Goal: Information Seeking & Learning: Check status

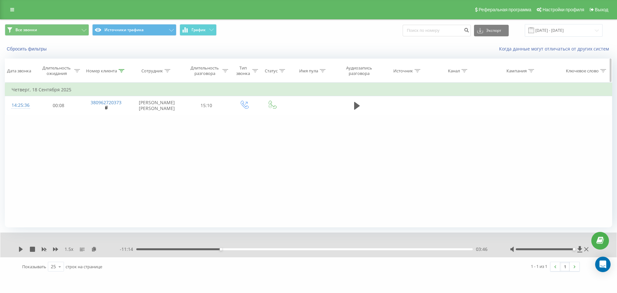
click at [112, 74] on th "Номер клиента" at bounding box center [106, 71] width 49 height 24
click at [117, 74] on th "Номер клиента" at bounding box center [106, 71] width 49 height 24
click at [119, 73] on div at bounding box center [122, 70] width 6 height 5
click at [123, 115] on input "380962720373" at bounding box center [106, 116] width 57 height 11
paste input "633271731"
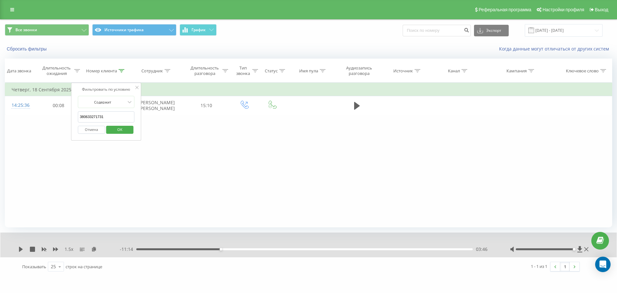
type input "380633271731"
click at [125, 132] on span "OK" at bounding box center [120, 129] width 18 height 10
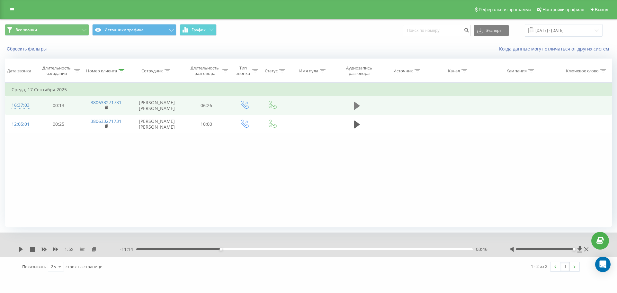
click at [361, 105] on button at bounding box center [357, 106] width 10 height 10
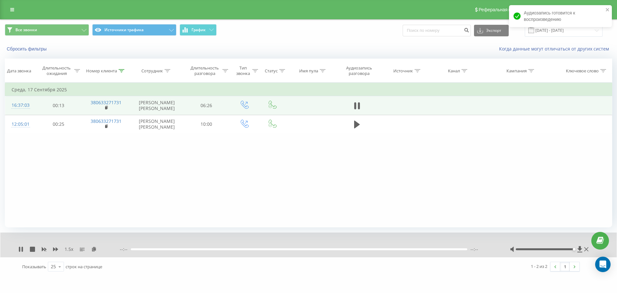
click at [142, 249] on div at bounding box center [299, 249] width 336 height 2
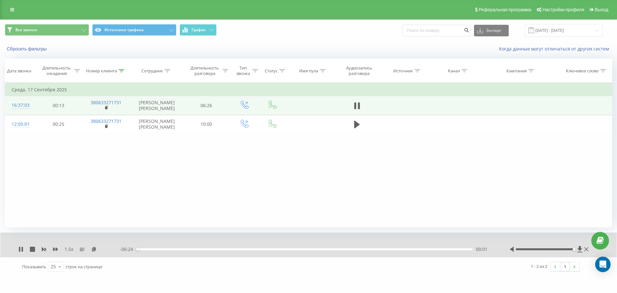
click at [147, 248] on div "00:01" at bounding box center [304, 249] width 336 height 2
drag, startPoint x: 154, startPoint y: 250, endPoint x: 157, endPoint y: 248, distance: 3.8
click at [154, 250] on div "00:13" at bounding box center [304, 249] width 336 height 2
click at [164, 248] on div "00:21" at bounding box center [304, 249] width 336 height 2
click at [170, 249] on div "00:31" at bounding box center [304, 249] width 336 height 2
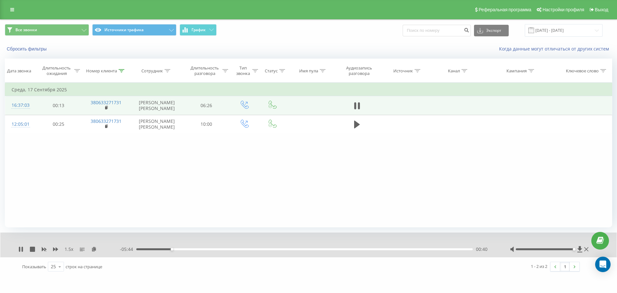
click at [173, 250] on div "00:40" at bounding box center [172, 249] width 3 height 3
click at [177, 250] on div "00:41" at bounding box center [304, 249] width 336 height 2
click at [182, 249] on div "00:47" at bounding box center [304, 249] width 336 height 2
click at [186, 249] on div "00:56" at bounding box center [304, 249] width 336 height 2
drag, startPoint x: 192, startPoint y: 249, endPoint x: 198, endPoint y: 249, distance: 5.5
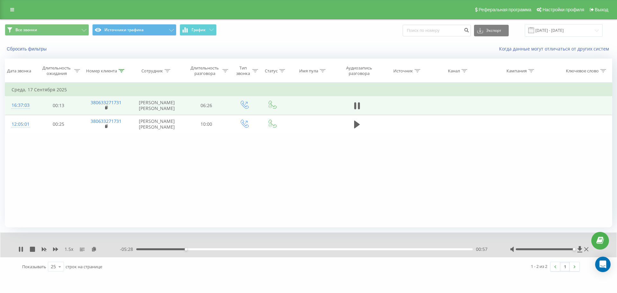
click at [193, 249] on div "00:57" at bounding box center [304, 249] width 336 height 2
click at [201, 249] on div "01:13" at bounding box center [304, 249] width 336 height 2
drag, startPoint x: 204, startPoint y: 249, endPoint x: 209, endPoint y: 249, distance: 5.1
click at [204, 249] on div "01:14" at bounding box center [304, 249] width 336 height 2
click at [211, 249] on div "01:18" at bounding box center [304, 249] width 336 height 2
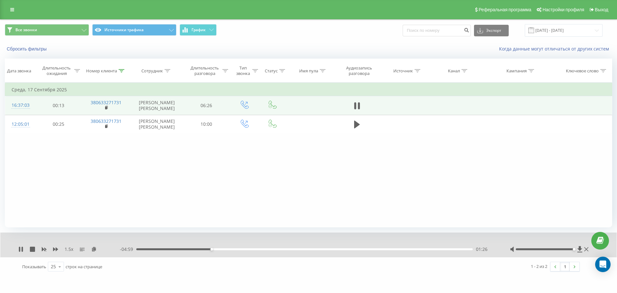
click at [221, 250] on div "01:26" at bounding box center [304, 249] width 336 height 2
click at [225, 249] on div "01:38" at bounding box center [304, 249] width 336 height 2
click at [232, 249] on div "01:43" at bounding box center [304, 249] width 336 height 2
click at [236, 249] on div "01:50" at bounding box center [304, 249] width 336 height 2
click at [247, 250] on div "02:03" at bounding box center [304, 249] width 336 height 2
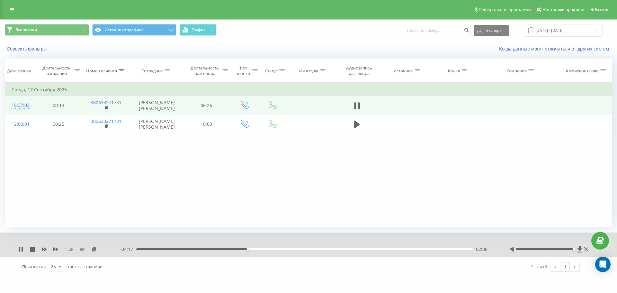
click at [250, 250] on div "02:08" at bounding box center [304, 249] width 336 height 2
drag, startPoint x: 255, startPoint y: 250, endPoint x: 262, endPoint y: 249, distance: 7.4
click at [255, 250] on div "02:16" at bounding box center [304, 249] width 336 height 2
click at [263, 249] on div "02:16" at bounding box center [304, 249] width 336 height 2
click at [272, 248] on div "02:35" at bounding box center [304, 249] width 336 height 2
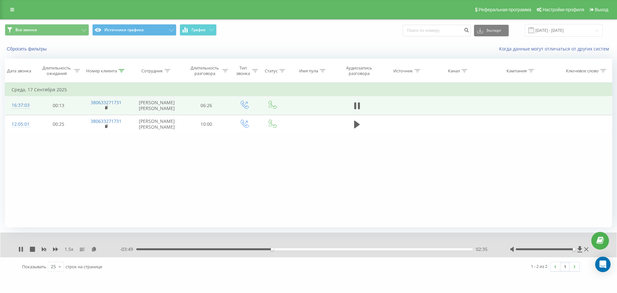
drag, startPoint x: 275, startPoint y: 249, endPoint x: 282, endPoint y: 250, distance: 6.6
click at [276, 249] on div "02:35" at bounding box center [304, 249] width 336 height 2
click at [283, 250] on div "02:40" at bounding box center [304, 249] width 336 height 2
click at [289, 250] on div "- 03:35 02:49 02:49" at bounding box center [307, 249] width 374 height 6
click at [290, 249] on div "02:50" at bounding box center [304, 249] width 336 height 2
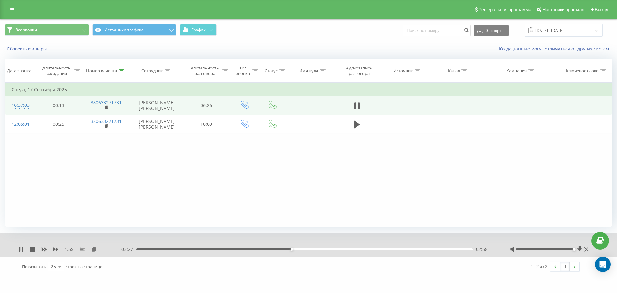
click at [294, 249] on div "02:58" at bounding box center [304, 249] width 336 height 2
click at [297, 249] on div "03:04" at bounding box center [304, 249] width 336 height 2
click at [301, 249] on div "03:05" at bounding box center [304, 249] width 336 height 2
click at [305, 250] on div "03:11" at bounding box center [304, 249] width 336 height 2
click at [299, 250] on div "- 03:11 03:13 03:13" at bounding box center [307, 249] width 374 height 6
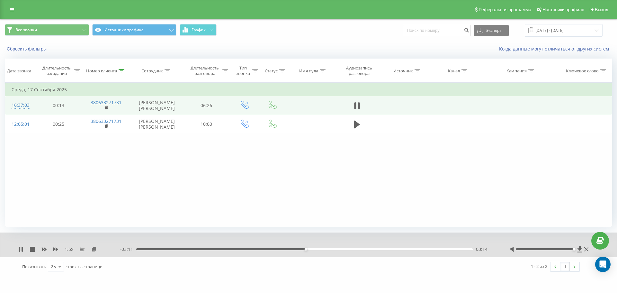
click at [300, 249] on div "03:14" at bounding box center [304, 249] width 336 height 2
click at [302, 249] on div "03:09" at bounding box center [301, 249] width 3 height 3
click at [307, 249] on div "03:10" at bounding box center [304, 249] width 336 height 2
click at [311, 249] on div "03:16" at bounding box center [304, 249] width 336 height 2
click at [313, 249] on div "03:22" at bounding box center [313, 249] width 3 height 3
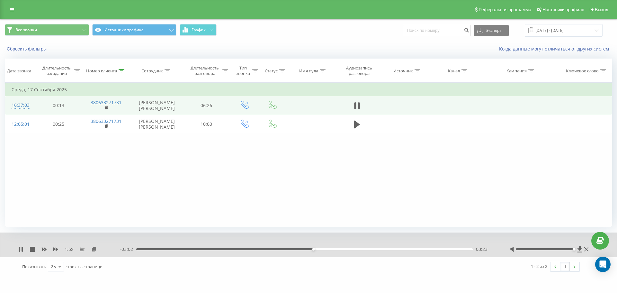
click at [317, 249] on div "03:23" at bounding box center [304, 249] width 336 height 2
click at [322, 249] on div "03:32" at bounding box center [304, 249] width 336 height 2
drag, startPoint x: 327, startPoint y: 249, endPoint x: 332, endPoint y: 250, distance: 5.2
click at [327, 249] on div "03:33" at bounding box center [304, 249] width 336 height 2
drag, startPoint x: 332, startPoint y: 250, endPoint x: 341, endPoint y: 249, distance: 9.0
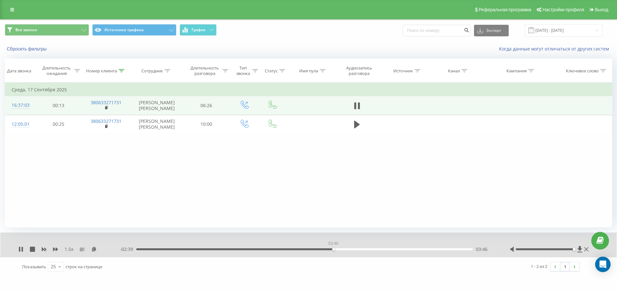
click at [335, 250] on div "03:46" at bounding box center [304, 249] width 336 height 2
click at [341, 249] on div "03:54" at bounding box center [304, 249] width 336 height 2
click at [345, 249] on div "03:55" at bounding box center [304, 249] width 336 height 2
click at [349, 249] on div "04:03" at bounding box center [304, 249] width 336 height 2
click at [341, 249] on div "04:03" at bounding box center [304, 249] width 336 height 2
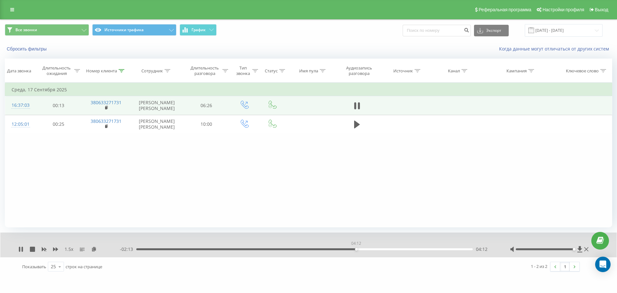
click at [356, 249] on div "04:12" at bounding box center [304, 249] width 336 height 2
click at [362, 249] on div "04:12" at bounding box center [304, 249] width 336 height 2
click at [370, 249] on div "04:27" at bounding box center [304, 249] width 336 height 2
click at [378, 249] on div "04:36" at bounding box center [304, 249] width 336 height 2
click at [383, 249] on div "04:39" at bounding box center [304, 249] width 336 height 2
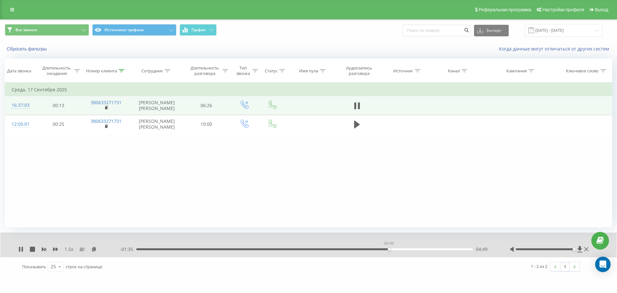
click at [389, 249] on div "04:49" at bounding box center [304, 249] width 336 height 2
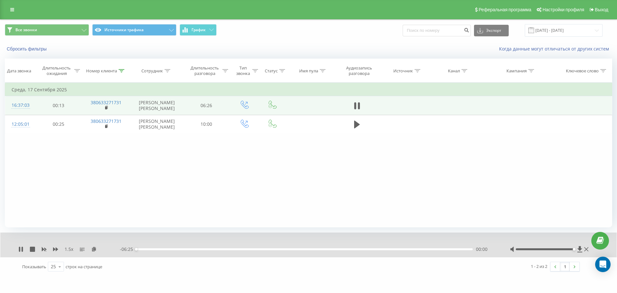
click at [138, 250] on div "00:00" at bounding box center [136, 249] width 3 height 3
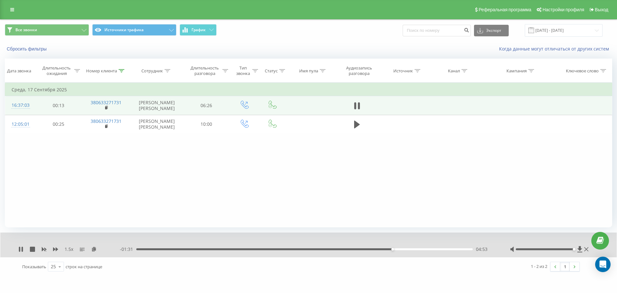
click at [398, 250] on div "04:53" at bounding box center [304, 249] width 336 height 2
click at [404, 249] on div "05:03" at bounding box center [304, 249] width 336 height 2
click at [406, 249] on div "05:07" at bounding box center [304, 249] width 336 height 2
click at [402, 249] on div "05:10" at bounding box center [304, 249] width 336 height 2
click at [412, 249] on div "05:07" at bounding box center [304, 249] width 336 height 2
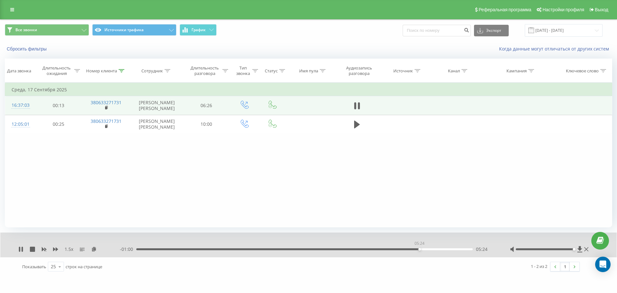
click at [419, 249] on div "05:24" at bounding box center [304, 249] width 336 height 2
click at [426, 249] on div "05:32" at bounding box center [304, 249] width 336 height 2
drag, startPoint x: 431, startPoint y: 249, endPoint x: 435, endPoint y: 249, distance: 3.5
click at [432, 249] on div "05:32" at bounding box center [304, 249] width 336 height 2
click at [437, 249] on div "05:39" at bounding box center [304, 249] width 336 height 2
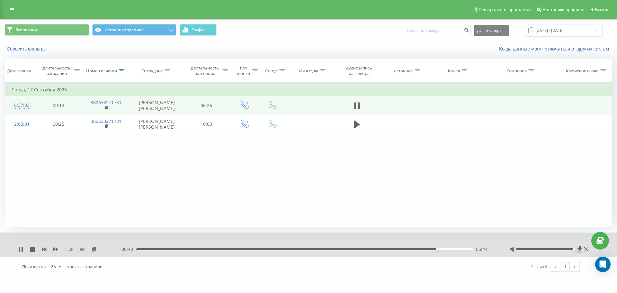
click at [442, 249] on div "05:44" at bounding box center [304, 249] width 336 height 2
click at [446, 250] on div "05:50" at bounding box center [304, 249] width 336 height 2
click at [450, 250] on div "05:54" at bounding box center [304, 249] width 336 height 2
click at [453, 250] on div "06:00" at bounding box center [304, 249] width 336 height 2
click at [459, 250] on div "06:03" at bounding box center [304, 249] width 336 height 2
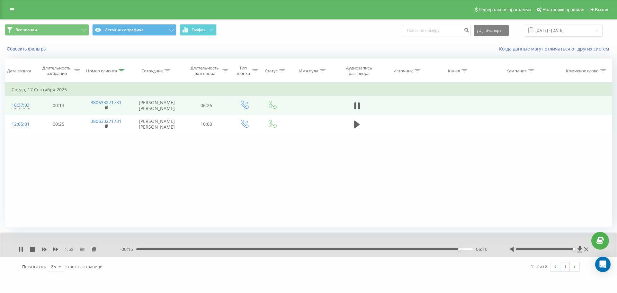
click at [463, 249] on div "06:10" at bounding box center [304, 249] width 336 height 2
click at [353, 105] on button at bounding box center [357, 106] width 10 height 10
click at [105, 73] on div "Номер клиента" at bounding box center [101, 70] width 31 height 5
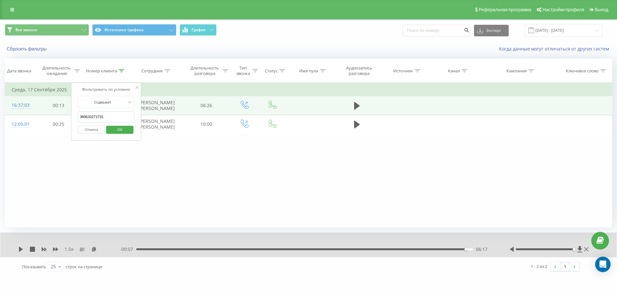
click at [116, 116] on input "380633271731" at bounding box center [106, 116] width 57 height 11
paste input "977123110"
type input "380977123110"
click at [122, 128] on span "OK" at bounding box center [120, 129] width 18 height 10
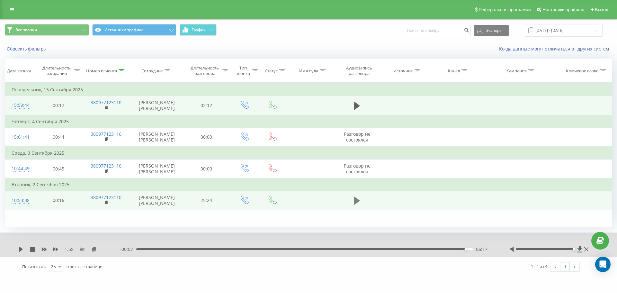
click at [356, 204] on icon at bounding box center [357, 201] width 6 height 8
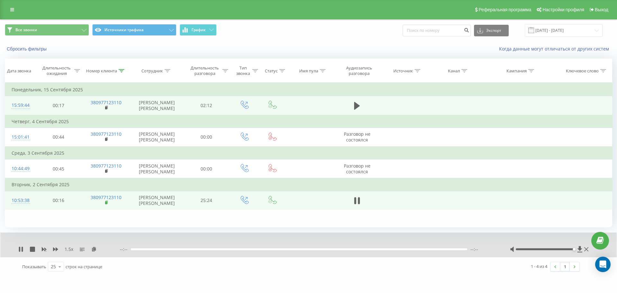
click at [105, 204] on rect at bounding box center [106, 202] width 2 height 3
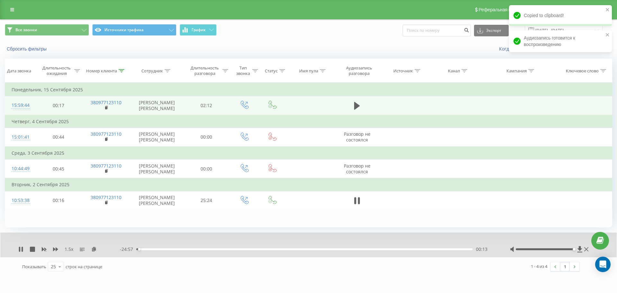
click at [440, 252] on div "- 24:57 00:13 00:13" at bounding box center [307, 249] width 374 height 6
click at [443, 250] on div "00:14" at bounding box center [304, 249] width 336 height 2
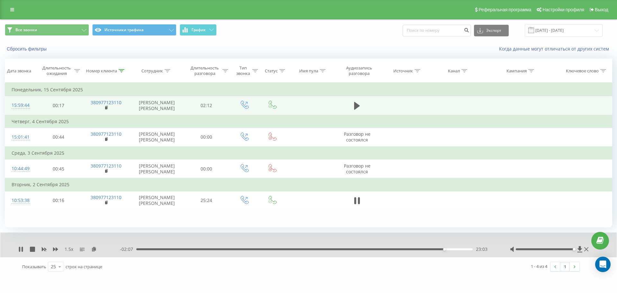
click at [447, 250] on div "23:03" at bounding box center [304, 249] width 336 height 2
click at [447, 250] on div "23:18" at bounding box center [448, 249] width 3 height 3
click at [453, 251] on div "- 01:48 23:22 23:22" at bounding box center [307, 249] width 374 height 6
click at [453, 250] on div "23:23" at bounding box center [304, 249] width 336 height 2
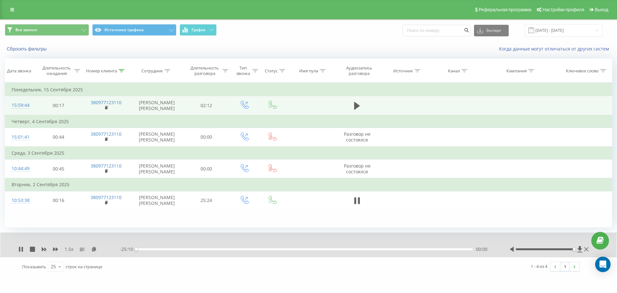
click at [454, 250] on div "00:00" at bounding box center [304, 249] width 336 height 2
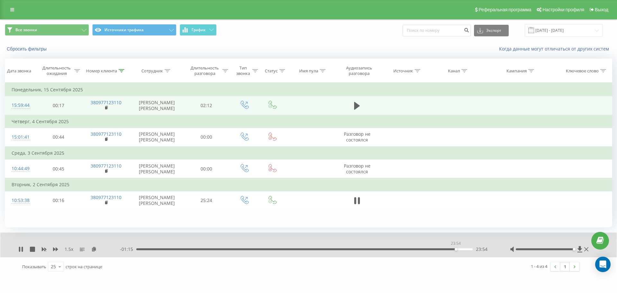
click at [456, 250] on div "23:54" at bounding box center [456, 249] width 3 height 3
click at [457, 250] on div "23:57" at bounding box center [456, 249] width 3 height 3
click at [459, 250] on div "24:00" at bounding box center [304, 249] width 336 height 2
click at [463, 252] on div "- 00:49 24:20 24:20" at bounding box center [307, 249] width 374 height 6
click at [464, 250] on div "24:21" at bounding box center [304, 249] width 336 height 2
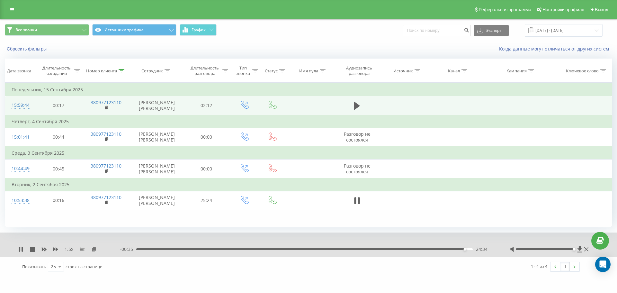
click at [464, 250] on div "24:34" at bounding box center [465, 249] width 3 height 3
click at [455, 250] on div "- 00:06 25:04 25:04" at bounding box center [307, 249] width 374 height 6
click at [453, 250] on div "25:04" at bounding box center [304, 249] width 336 height 2
click at [452, 250] on div "23:49" at bounding box center [304, 249] width 336 height 2
click at [449, 250] on div "23:23" at bounding box center [304, 249] width 336 height 2
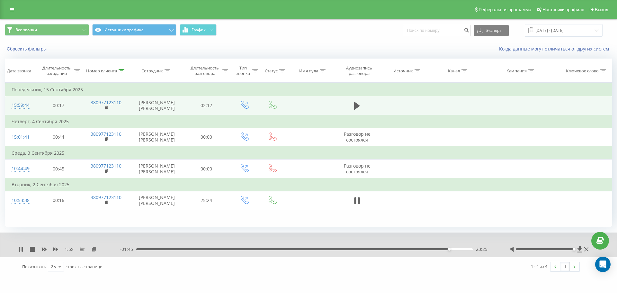
click at [444, 250] on div "23:25" at bounding box center [304, 249] width 336 height 2
click at [443, 250] on div "23:06" at bounding box center [304, 249] width 336 height 2
click at [440, 250] on div "22:58" at bounding box center [304, 249] width 336 height 2
click at [438, 250] on div "22:47" at bounding box center [304, 249] width 336 height 2
click at [426, 250] on div "22:34" at bounding box center [304, 249] width 336 height 2
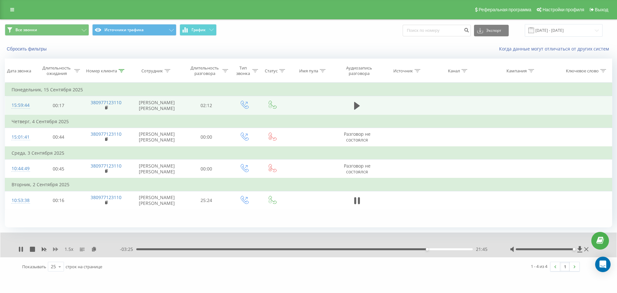
click at [53, 251] on icon at bounding box center [55, 249] width 5 height 4
click at [55, 251] on icon at bounding box center [55, 249] width 5 height 4
click at [42, 252] on div "2.5 x" at bounding box center [69, 249] width 102 height 6
click at [48, 252] on div "2.5 x" at bounding box center [69, 249] width 102 height 6
click at [46, 252] on icon at bounding box center [43, 248] width 5 height 5
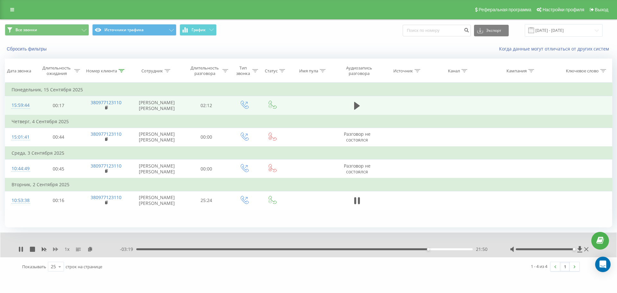
click at [54, 251] on icon at bounding box center [55, 249] width 5 height 4
click at [421, 250] on div "21:52" at bounding box center [304, 249] width 336 height 2
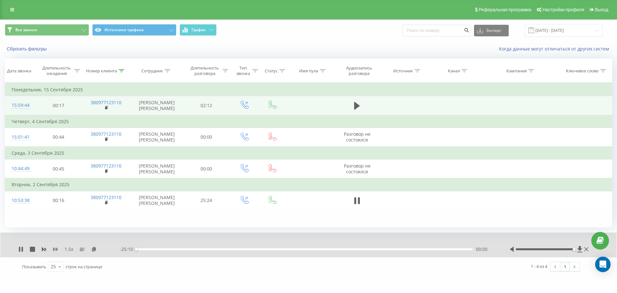
click at [57, 250] on icon at bounding box center [55, 249] width 5 height 4
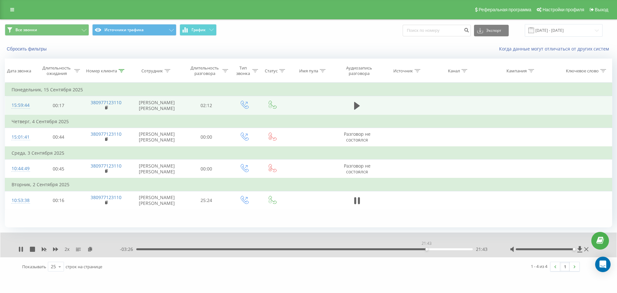
click at [426, 250] on div "21:43" at bounding box center [426, 249] width 3 height 3
click at [427, 250] on div "21:44" at bounding box center [426, 249] width 3 height 3
click at [427, 250] on div "21:46" at bounding box center [427, 249] width 3 height 3
click at [428, 250] on div "21:50" at bounding box center [428, 249] width 3 height 3
click at [429, 250] on div "21:51" at bounding box center [428, 249] width 3 height 3
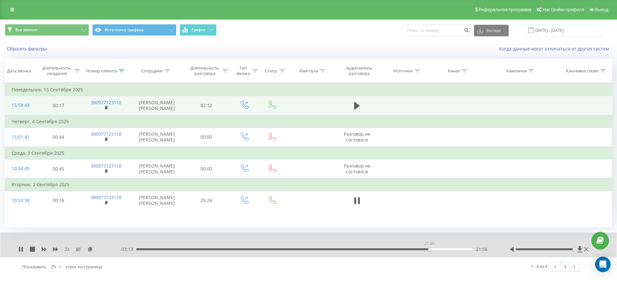
click at [429, 250] on div "21:56" at bounding box center [429, 249] width 3 height 3
click at [431, 250] on div "21:57" at bounding box center [304, 249] width 336 height 2
click at [432, 250] on div "22:05" at bounding box center [431, 249] width 3 height 3
click at [433, 250] on div "22:11" at bounding box center [433, 249] width 3 height 3
click at [430, 250] on div "22:11" at bounding box center [304, 249] width 336 height 2
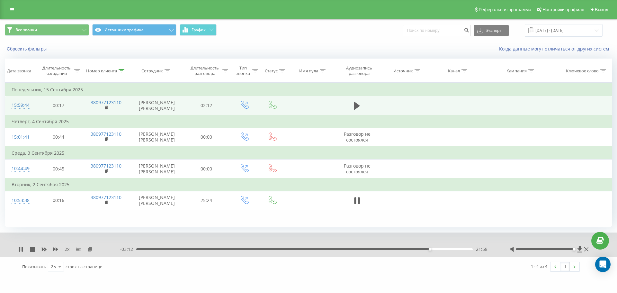
click at [431, 250] on div "21:58" at bounding box center [430, 249] width 3 height 3
click at [47, 250] on div "2 x" at bounding box center [69, 249] width 102 height 6
click at [45, 251] on icon at bounding box center [44, 249] width 5 height 4
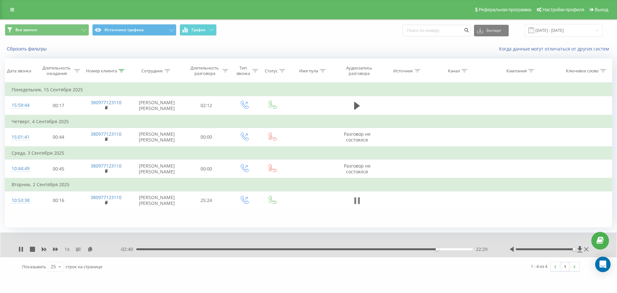
click at [359, 204] on icon at bounding box center [359, 200] width 2 height 7
drag, startPoint x: 20, startPoint y: 252, endPoint x: 83, endPoint y: 250, distance: 63.3
click at [21, 252] on icon at bounding box center [21, 248] width 4 height 5
click at [433, 250] on div "22:31" at bounding box center [304, 249] width 336 height 2
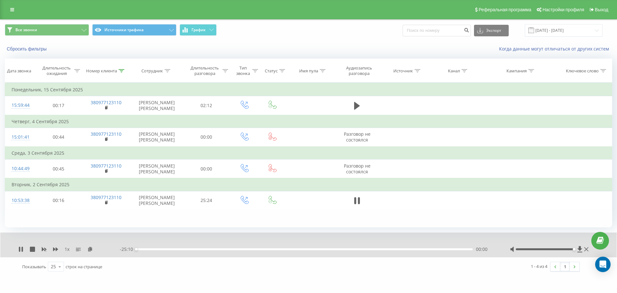
click at [52, 252] on div "1 x" at bounding box center [69, 249] width 102 height 6
click at [53, 251] on icon at bounding box center [55, 249] width 5 height 4
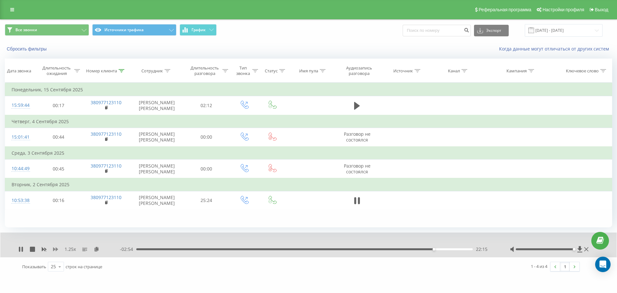
click at [55, 252] on icon at bounding box center [55, 248] width 5 height 5
click at [432, 250] on div "22:20" at bounding box center [304, 249] width 336 height 2
click at [21, 252] on icon at bounding box center [20, 248] width 5 height 5
drag, startPoint x: 12, startPoint y: 251, endPoint x: 21, endPoint y: 253, distance: 9.3
click at [12, 251] on div "1.5 x - 02:34 22:36 22:36" at bounding box center [308, 244] width 616 height 25
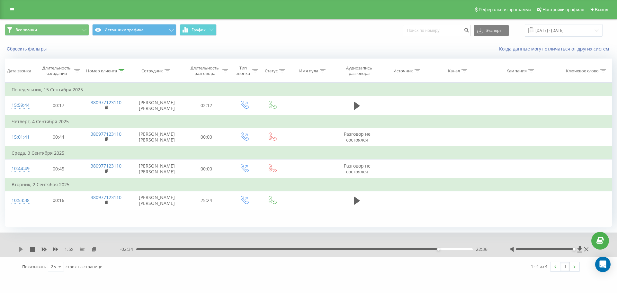
click at [21, 252] on icon at bounding box center [21, 248] width 4 height 5
click at [439, 250] on div "22:38" at bounding box center [304, 249] width 336 height 2
click at [440, 250] on div "22:38" at bounding box center [304, 249] width 336 height 2
click at [442, 250] on div "22:52" at bounding box center [304, 249] width 336 height 2
click at [443, 250] on div "22:57" at bounding box center [443, 249] width 3 height 3
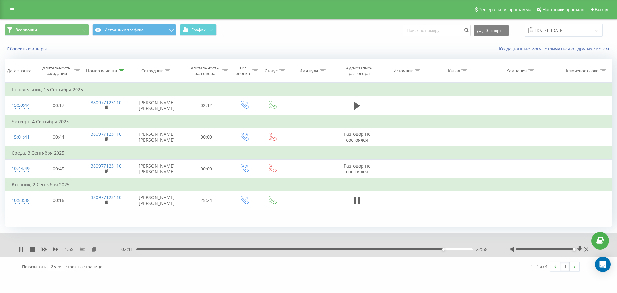
click at [444, 250] on div "22:58" at bounding box center [443, 249] width 3 height 3
click at [445, 250] on div "23:02" at bounding box center [304, 249] width 336 height 2
click at [448, 250] on div "23:08" at bounding box center [304, 249] width 336 height 2
click at [449, 250] on div "23:20" at bounding box center [448, 249] width 3 height 3
click at [451, 250] on div "23:24" at bounding box center [304, 249] width 336 height 2
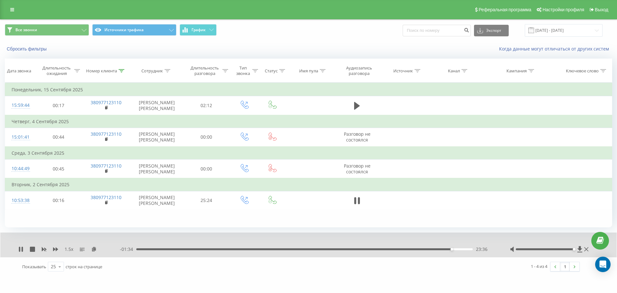
click at [455, 250] on div "23:36" at bounding box center [304, 249] width 336 height 2
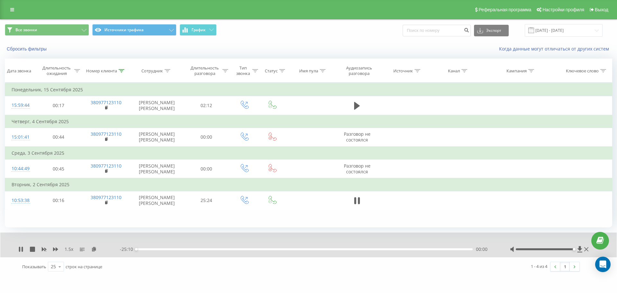
click at [457, 250] on div "00:00" at bounding box center [304, 249] width 336 height 2
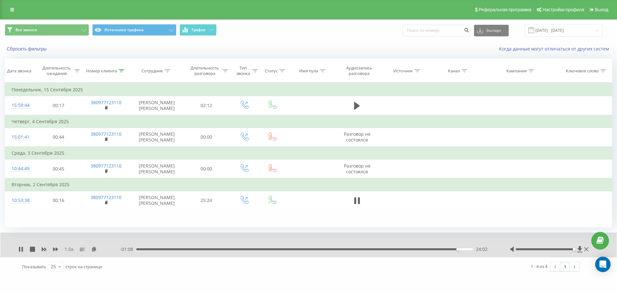
click at [460, 250] on div "24:02" at bounding box center [304, 249] width 336 height 2
click at [462, 250] on div "24:14" at bounding box center [304, 249] width 336 height 2
click at [463, 250] on div "24:22" at bounding box center [462, 249] width 3 height 3
click at [465, 250] on div "24:29" at bounding box center [463, 249] width 3 height 3
click at [466, 250] on div "24:41" at bounding box center [466, 249] width 3 height 3
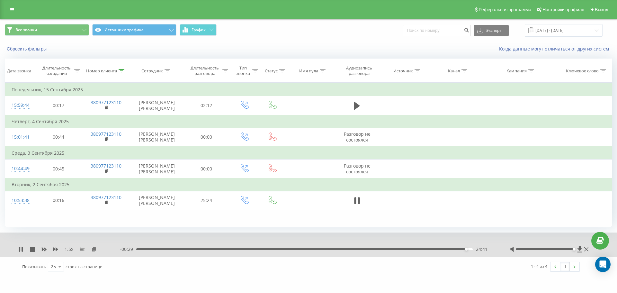
click at [469, 250] on div "24:41" at bounding box center [304, 249] width 336 height 2
click at [468, 250] on div "24:57" at bounding box center [304, 249] width 336 height 2
click at [465, 250] on div "24:38" at bounding box center [304, 249] width 336 height 2
click at [466, 250] on div "24:38" at bounding box center [465, 249] width 3 height 3
click at [20, 252] on icon at bounding box center [19, 248] width 1 height 5
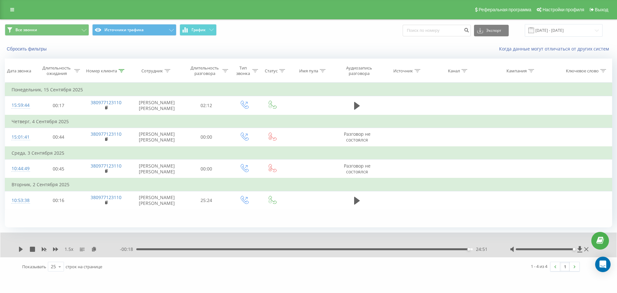
click at [465, 250] on div "24:51" at bounding box center [304, 249] width 336 height 2
click at [22, 252] on icon at bounding box center [20, 248] width 5 height 5
click at [107, 71] on div "Номер клиента" at bounding box center [101, 70] width 31 height 5
click at [117, 117] on input "380977123110" at bounding box center [106, 116] width 57 height 11
paste input "681925722"
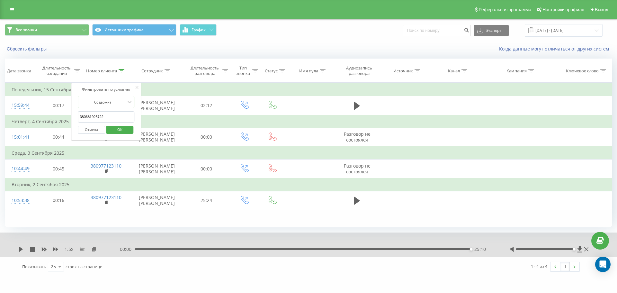
click at [123, 128] on span "OK" at bounding box center [120, 129] width 18 height 10
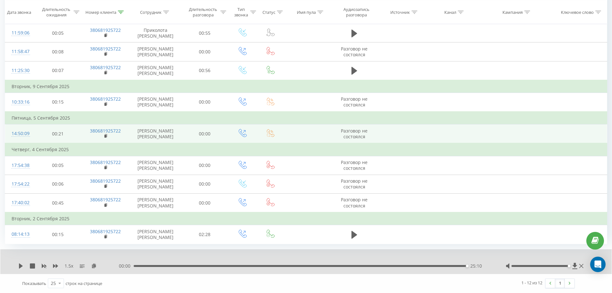
scroll to position [166, 0]
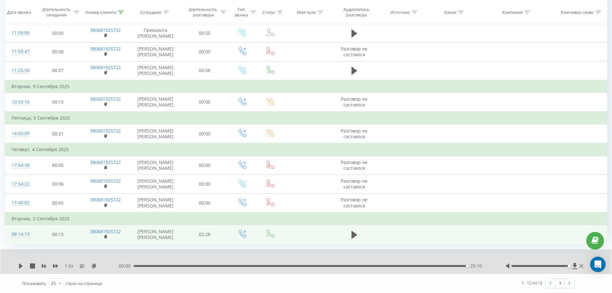
click at [356, 241] on td at bounding box center [354, 234] width 45 height 19
click at [342, 237] on td at bounding box center [354, 234] width 45 height 19
click at [348, 236] on td at bounding box center [354, 234] width 45 height 19
click at [347, 236] on td at bounding box center [354, 234] width 45 height 19
click at [352, 236] on icon at bounding box center [355, 235] width 6 height 8
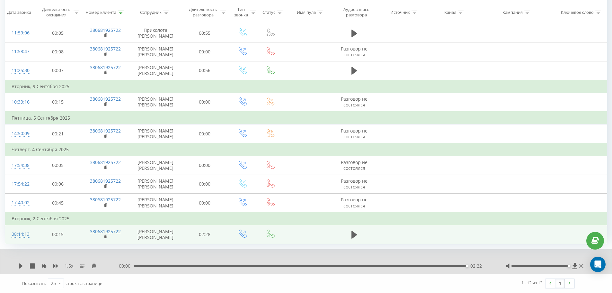
click at [345, 265] on div "02:22" at bounding box center [301, 266] width 334 height 2
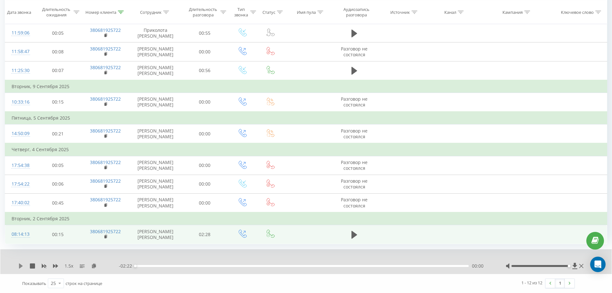
click at [22, 266] on icon at bounding box center [21, 265] width 4 height 5
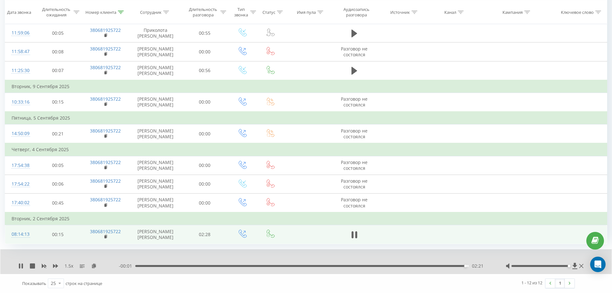
click at [438, 266] on div "02:21" at bounding box center [302, 266] width 334 height 2
drag, startPoint x: 427, startPoint y: 268, endPoint x: 422, endPoint y: 270, distance: 5.9
click at [427, 269] on div "- 00:12 02:10 02:10" at bounding box center [304, 266] width 371 height 6
click at [419, 266] on div "- 00:11 02:11 02:11" at bounding box center [304, 266] width 371 height 6
click at [406, 266] on div "02:11" at bounding box center [302, 266] width 334 height 2
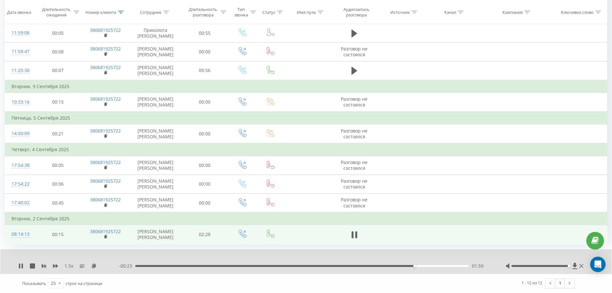
click at [390, 266] on div "01:59" at bounding box center [302, 266] width 334 height 2
click at [21, 266] on icon at bounding box center [20, 265] width 5 height 5
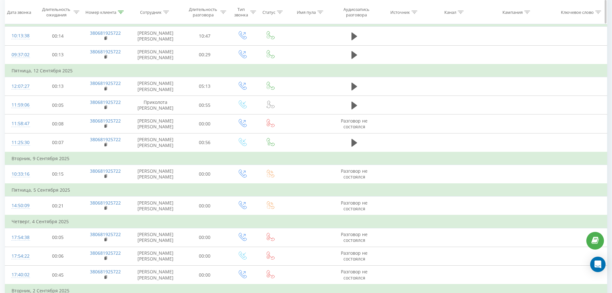
scroll to position [37, 0]
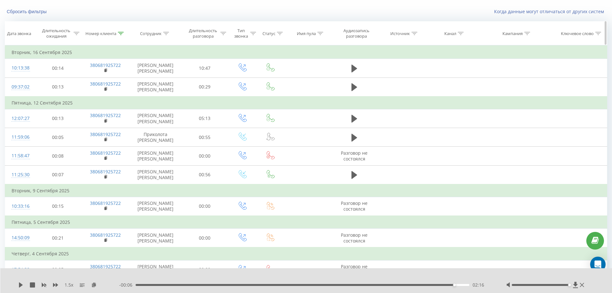
click at [121, 32] on icon at bounding box center [121, 33] width 6 height 3
click at [120, 85] on input "380681925722" at bounding box center [105, 79] width 57 height 11
paste input "35004043"
click at [124, 93] on span "OK" at bounding box center [119, 92] width 18 height 10
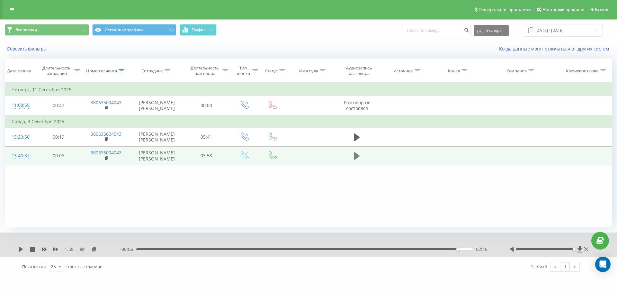
click at [358, 158] on icon at bounding box center [357, 156] width 6 height 8
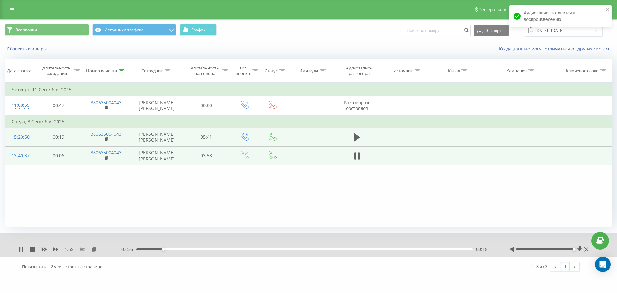
click at [363, 137] on td at bounding box center [357, 137] width 45 height 19
click at [359, 138] on icon at bounding box center [357, 137] width 6 height 8
click at [168, 250] on div "00:07" at bounding box center [304, 249] width 336 height 2
click at [227, 250] on div "- 04:58 00:40 00:40" at bounding box center [307, 249] width 374 height 6
drag, startPoint x: 232, startPoint y: 248, endPoint x: 251, endPoint y: 249, distance: 19.3
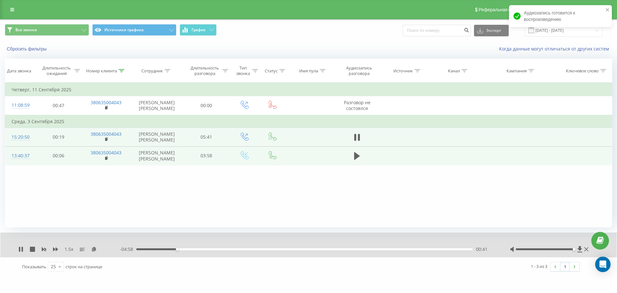
click at [236, 248] on div "00:41" at bounding box center [304, 249] width 336 height 2
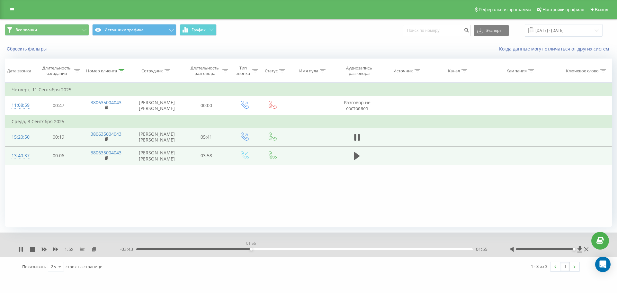
drag, startPoint x: 251, startPoint y: 249, endPoint x: 260, endPoint y: 247, distance: 9.2
click at [252, 249] on div "01:55" at bounding box center [304, 249] width 336 height 2
click at [274, 247] on div "- 03:41 01:57 01:57" at bounding box center [307, 249] width 374 height 6
click at [263, 251] on div "- 05:39 00:00 00:00" at bounding box center [307, 249] width 374 height 6
drag, startPoint x: 277, startPoint y: 250, endPoint x: 417, endPoint y: 246, distance: 139.5
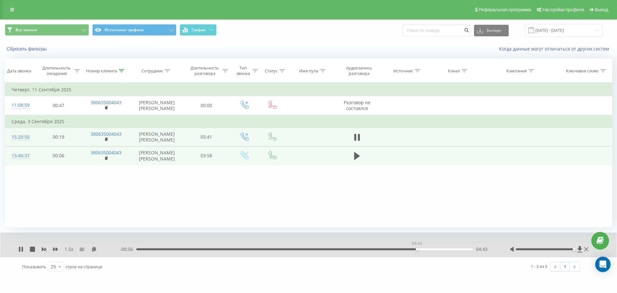
click at [417, 248] on div "04:43" at bounding box center [304, 249] width 336 height 2
click at [425, 249] on div "05:11" at bounding box center [304, 249] width 336 height 2
click at [422, 249] on div "04:53" at bounding box center [304, 249] width 336 height 2
click at [453, 250] on div "05:14" at bounding box center [304, 249] width 336 height 2
click at [458, 250] on div "05:23" at bounding box center [304, 249] width 336 height 2
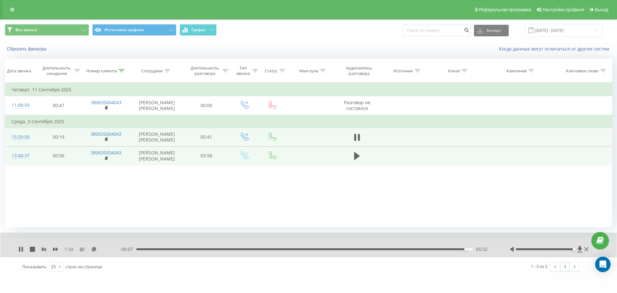
click at [329, 250] on div "05:32" at bounding box center [304, 249] width 336 height 2
click at [354, 137] on icon at bounding box center [355, 137] width 2 height 7
click at [21, 247] on icon at bounding box center [20, 248] width 5 height 5
click at [20, 248] on icon at bounding box center [19, 248] width 1 height 5
click at [19, 248] on icon at bounding box center [20, 248] width 5 height 5
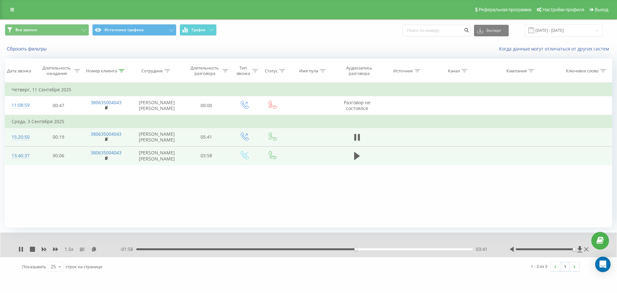
click at [297, 249] on div "03:41" at bounding box center [304, 249] width 336 height 2
click at [304, 250] on div "02:43" at bounding box center [304, 249] width 336 height 2
click at [308, 249] on div "02:49" at bounding box center [304, 249] width 336 height 2
click at [313, 249] on div "02:54" at bounding box center [304, 249] width 336 height 2
click at [318, 249] on div "02:59" at bounding box center [304, 249] width 336 height 2
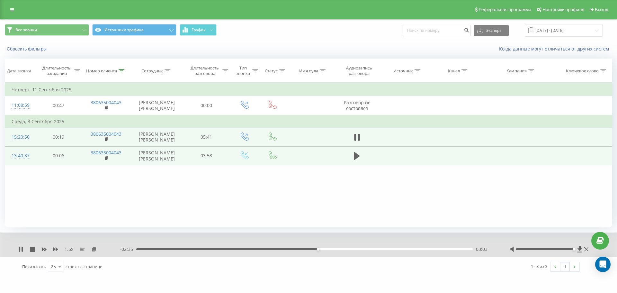
drag, startPoint x: 320, startPoint y: 249, endPoint x: 325, endPoint y: 250, distance: 4.8
click at [320, 249] on div "03:03" at bounding box center [304, 249] width 336 height 2
click at [325, 250] on div "03:10" at bounding box center [304, 249] width 336 height 2
click at [331, 250] on div "03:16" at bounding box center [304, 249] width 336 height 2
drag, startPoint x: 336, startPoint y: 250, endPoint x: 340, endPoint y: 250, distance: 3.9
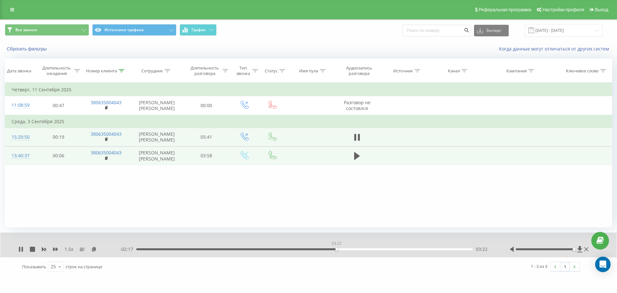
click at [337, 250] on div "03:22" at bounding box center [304, 249] width 336 height 2
click at [342, 249] on div "03:24" at bounding box center [304, 249] width 336 height 2
click at [345, 249] on div "03:28" at bounding box center [304, 249] width 336 height 2
click at [350, 249] on div "03:35" at bounding box center [304, 249] width 336 height 2
click at [353, 249] on div "03:38" at bounding box center [304, 249] width 336 height 2
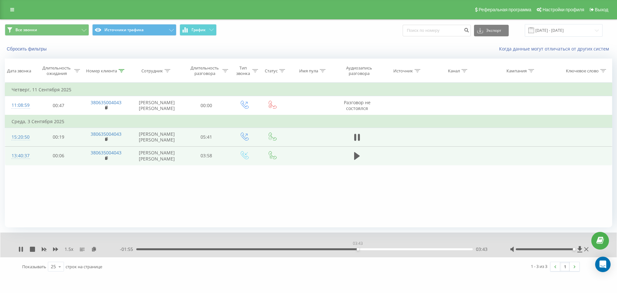
click at [358, 249] on div "03:43" at bounding box center [304, 249] width 336 height 2
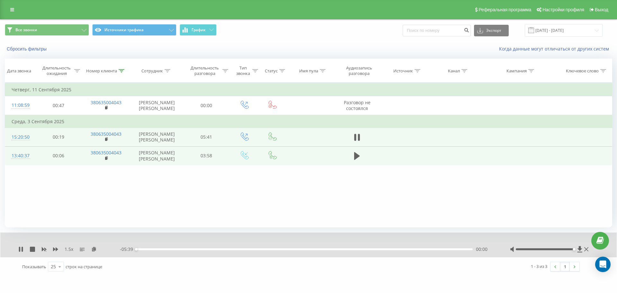
click at [361, 249] on div "00:00" at bounding box center [304, 249] width 336 height 2
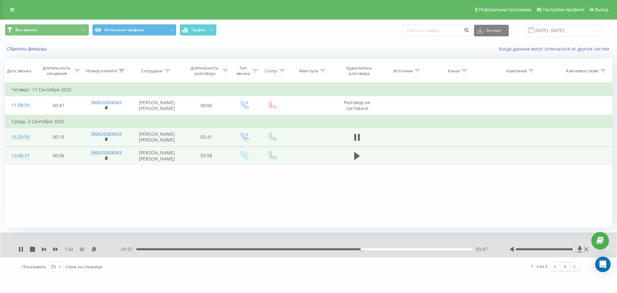
click at [365, 249] on div "03:47" at bounding box center [304, 249] width 336 height 2
click at [372, 249] on div "03:51" at bounding box center [304, 249] width 336 height 2
click at [378, 249] on div "04:01" at bounding box center [304, 249] width 336 height 2
click at [385, 249] on div "04:07" at bounding box center [304, 249] width 336 height 2
click at [390, 249] on div "04:14" at bounding box center [304, 249] width 336 height 2
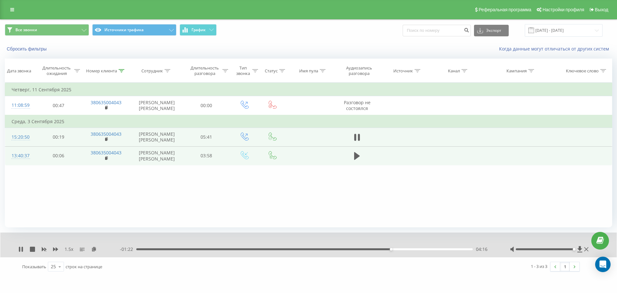
click at [393, 249] on div "04:16" at bounding box center [304, 249] width 336 height 2
click at [398, 249] on div "04:19" at bounding box center [304, 249] width 336 height 2
click at [402, 250] on div "04:25" at bounding box center [304, 249] width 336 height 2
click at [406, 250] on div "- 01:10 04:28 04:28" at bounding box center [307, 249] width 374 height 6
click at [407, 250] on div "04:29" at bounding box center [304, 249] width 336 height 2
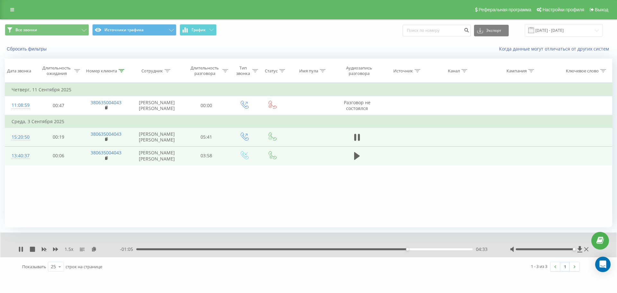
click at [410, 250] on div "04:33" at bounding box center [304, 249] width 336 height 2
click at [412, 250] on div "04:36" at bounding box center [411, 249] width 3 height 3
click at [415, 250] on div "04:37" at bounding box center [304, 249] width 336 height 2
click at [417, 249] on div "04:41" at bounding box center [304, 249] width 336 height 2
drag, startPoint x: 418, startPoint y: 249, endPoint x: 421, endPoint y: 250, distance: 3.4
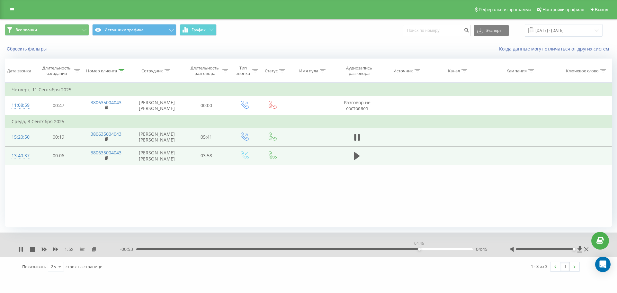
click at [419, 249] on div "04:45" at bounding box center [419, 249] width 3 height 3
click at [421, 249] on div "04:46" at bounding box center [304, 249] width 336 height 2
click at [421, 251] on div "- 00:49 04:50 04:50" at bounding box center [307, 249] width 374 height 6
click at [421, 249] on div "04:47" at bounding box center [304, 249] width 336 height 2
click at [248, 248] on div "01:52" at bounding box center [304, 249] width 336 height 2
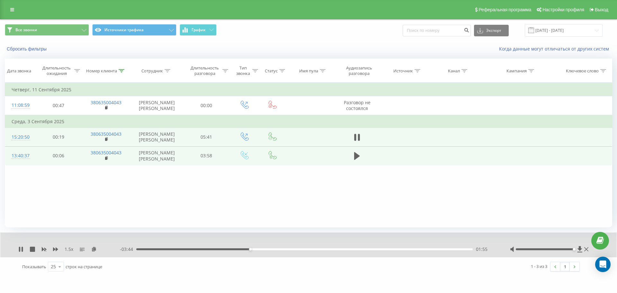
click at [257, 249] on div "01:55" at bounding box center [304, 249] width 336 height 2
click at [263, 249] on div "02:02" at bounding box center [304, 249] width 336 height 2
click at [273, 250] on div "02:08" at bounding box center [304, 249] width 336 height 2
drag, startPoint x: 279, startPoint y: 249, endPoint x: 283, endPoint y: 249, distance: 4.2
click at [280, 249] on div "02:18" at bounding box center [304, 249] width 336 height 2
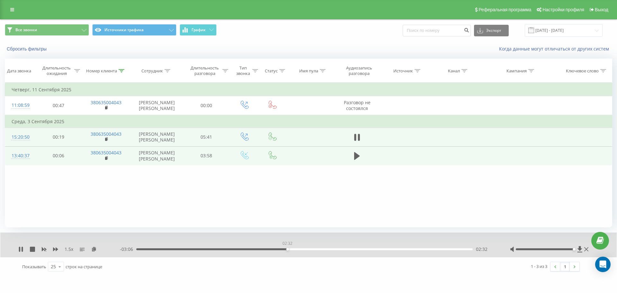
drag, startPoint x: 285, startPoint y: 249, endPoint x: 291, endPoint y: 250, distance: 6.5
click at [290, 250] on div "02:32" at bounding box center [304, 249] width 336 height 2
drag, startPoint x: 291, startPoint y: 250, endPoint x: 297, endPoint y: 250, distance: 5.8
click at [289, 250] on div "02:32" at bounding box center [287, 249] width 3 height 3
drag, startPoint x: 297, startPoint y: 250, endPoint x: 307, endPoint y: 248, distance: 9.7
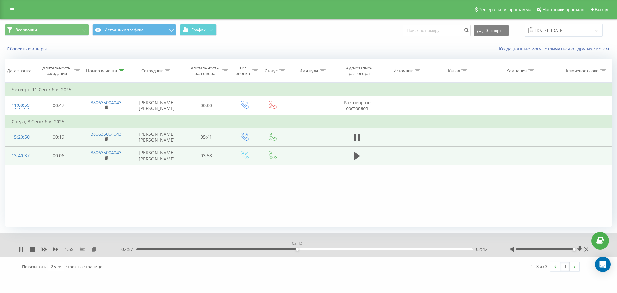
click at [301, 249] on div "02:42" at bounding box center [304, 249] width 336 height 2
click at [307, 248] on div "02:42" at bounding box center [304, 249] width 336 height 2
click at [195, 252] on div "- 02:47 02:52 02:52" at bounding box center [307, 249] width 374 height 6
click at [195, 248] on div "00:59" at bounding box center [304, 249] width 336 height 2
click at [210, 249] on div "01:01" at bounding box center [304, 249] width 336 height 2
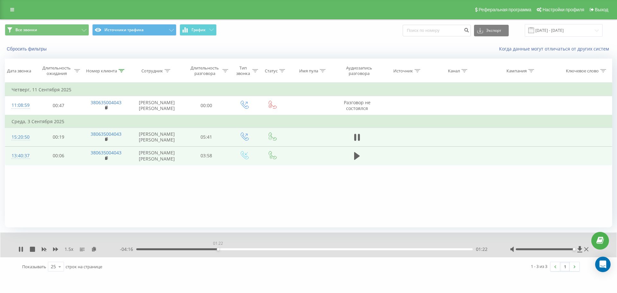
click at [218, 249] on div "01:22" at bounding box center [304, 249] width 336 height 2
click at [228, 249] on div "01:22" at bounding box center [304, 249] width 336 height 2
click at [238, 249] on div "01:32" at bounding box center [304, 249] width 336 height 2
click at [269, 252] on div "- 04:07 01:32 01:32" at bounding box center [307, 249] width 374 height 6
click at [283, 251] on div "- 03:21 02:18 02:18" at bounding box center [307, 249] width 374 height 6
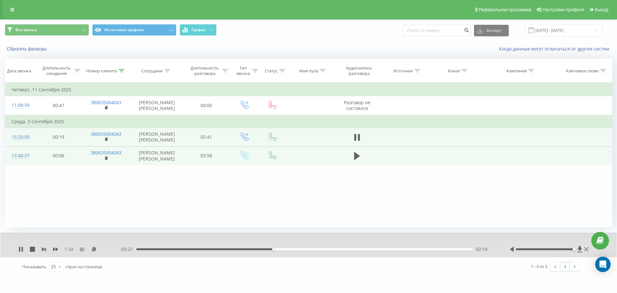
click at [320, 252] on div "- 03:21 02:18 02:18" at bounding box center [307, 249] width 374 height 6
drag, startPoint x: 360, startPoint y: 254, endPoint x: 384, endPoint y: 250, distance: 24.0
click at [365, 254] on div "1.5 x - 02:24 03:15 03:15" at bounding box center [308, 244] width 616 height 25
drag, startPoint x: 389, startPoint y: 250, endPoint x: 404, endPoint y: 250, distance: 15.4
click at [391, 250] on div "- 02:24 03:15 03:15" at bounding box center [307, 249] width 374 height 6
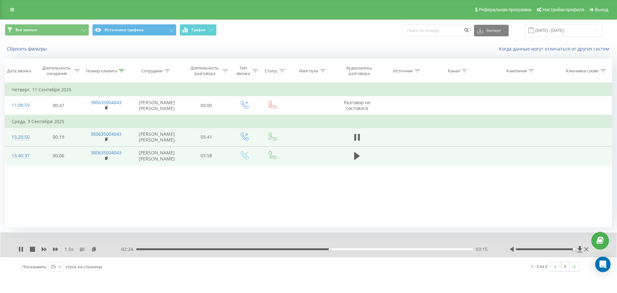
click at [404, 250] on div "03:15" at bounding box center [304, 249] width 336 height 2
click at [417, 247] on div "- 01:08 04:31 04:31" at bounding box center [307, 249] width 374 height 6
click at [404, 249] on div "04:31" at bounding box center [405, 249] width 3 height 3
click at [420, 249] on div "04:46" at bounding box center [304, 249] width 336 height 2
click at [428, 249] on div "04:47" at bounding box center [304, 249] width 336 height 2
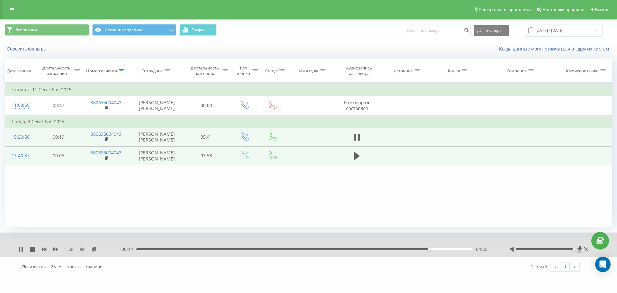
click at [435, 248] on div "04:55" at bounding box center [304, 249] width 336 height 2
drag, startPoint x: 441, startPoint y: 248, endPoint x: 446, endPoint y: 249, distance: 5.5
click at [442, 248] on div "05:01" at bounding box center [304, 249] width 336 height 2
click at [360, 137] on icon at bounding box center [359, 137] width 2 height 7
click at [21, 250] on icon at bounding box center [21, 248] width 4 height 5
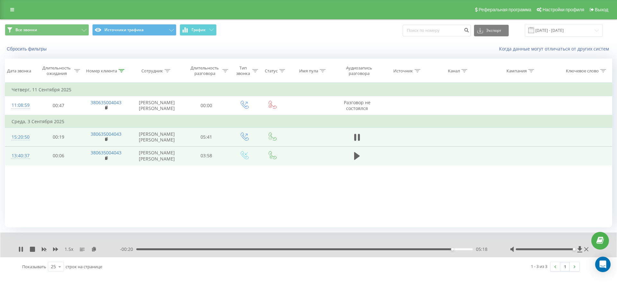
click at [430, 248] on div "05:18" at bounding box center [304, 249] width 336 height 2
click at [409, 249] on div "04:57" at bounding box center [304, 249] width 336 height 2
click at [50, 248] on div "1.5 x" at bounding box center [69, 249] width 102 height 6
click at [47, 250] on div "1.5 x" at bounding box center [69, 249] width 102 height 6
click at [45, 251] on icon at bounding box center [43, 248] width 5 height 5
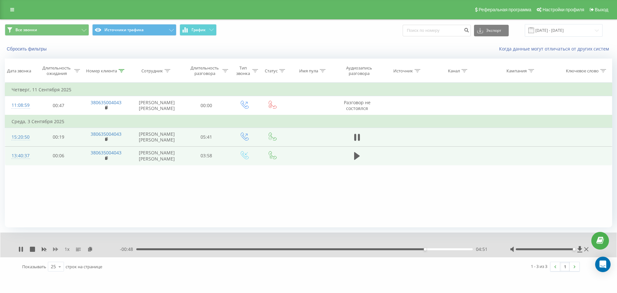
click at [56, 250] on icon at bounding box center [55, 249] width 5 height 4
click at [433, 250] on div "04:57" at bounding box center [304, 249] width 336 height 2
click at [435, 249] on div "05:00" at bounding box center [434, 249] width 3 height 3
click at [438, 249] on div "05:01" at bounding box center [304, 249] width 336 height 2
click at [440, 249] on div "05:06" at bounding box center [304, 249] width 336 height 2
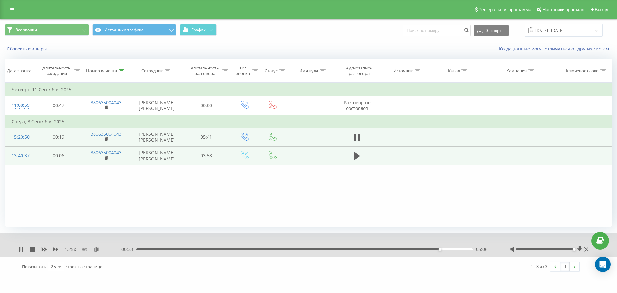
click at [441, 249] on div "05:06" at bounding box center [304, 249] width 336 height 2
click at [443, 249] on div "05:08" at bounding box center [442, 249] width 3 height 3
click at [444, 250] on div "05:09" at bounding box center [443, 249] width 3 height 3
click at [446, 251] on div "- 00:28 05:11 05:11" at bounding box center [307, 249] width 374 height 6
click at [449, 249] on div "05:12" at bounding box center [304, 249] width 336 height 2
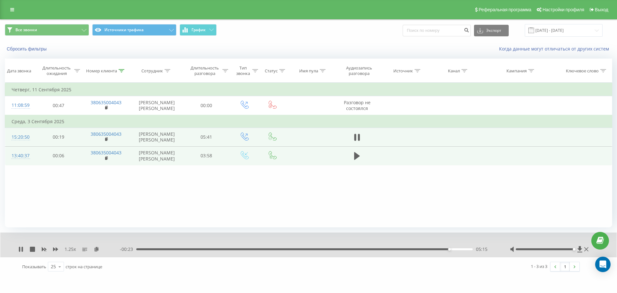
click at [451, 249] on div "05:15" at bounding box center [304, 249] width 336 height 2
click at [454, 249] on div "05:20" at bounding box center [453, 249] width 3 height 3
click at [455, 229] on div "Все звонки Источники трафика График Экспорт .csv .xls .xlsx [DATE] - [DATE] Сбр…" at bounding box center [308, 148] width 607 height 256
click at [116, 73] on div "Номер клиента" at bounding box center [101, 70] width 31 height 5
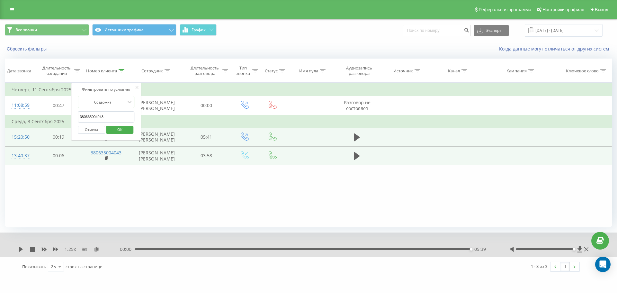
click at [122, 116] on input "380635004043" at bounding box center [106, 116] width 57 height 11
paste input "6198905"
type input "380661989053"
click at [128, 128] on span "OK" at bounding box center [120, 129] width 18 height 10
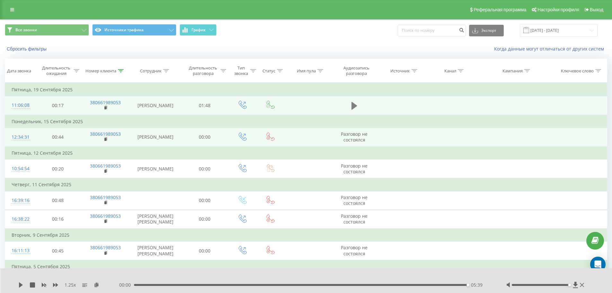
click at [355, 105] on icon at bounding box center [355, 106] width 6 height 8
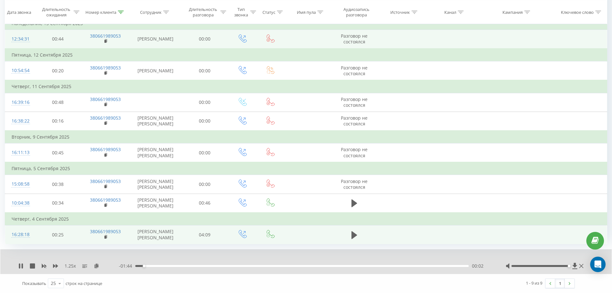
scroll to position [123, 0]
click at [356, 230] on icon at bounding box center [355, 234] width 6 height 9
click at [195, 265] on div "--:-- --:--" at bounding box center [304, 266] width 371 height 6
click at [197, 269] on div "1.25 x --:-- --:--" at bounding box center [306, 261] width 612 height 25
click at [201, 264] on div "--:-- --:--" at bounding box center [304, 266] width 371 height 6
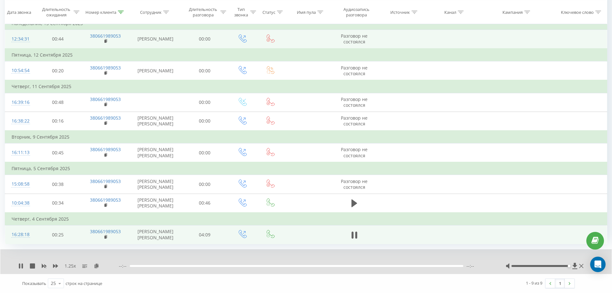
click at [201, 264] on div "--:-- --:--" at bounding box center [304, 266] width 371 height 6
click at [178, 264] on div "--:-- --:--" at bounding box center [304, 266] width 371 height 6
click at [289, 266] on div "- 03:56 00:07 00:07" at bounding box center [304, 266] width 371 height 6
click at [295, 264] on div "- 03:55 00:07 00:07" at bounding box center [304, 266] width 371 height 6
click at [300, 265] on div "00:07" at bounding box center [302, 266] width 334 height 2
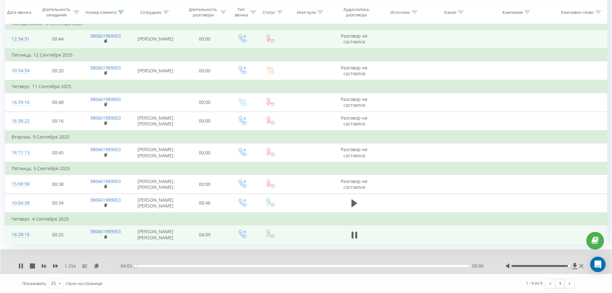
click at [385, 264] on div "- 04:03 00:00 00:00" at bounding box center [304, 266] width 371 height 6
click at [406, 267] on div "00:00" at bounding box center [302, 266] width 334 height 2
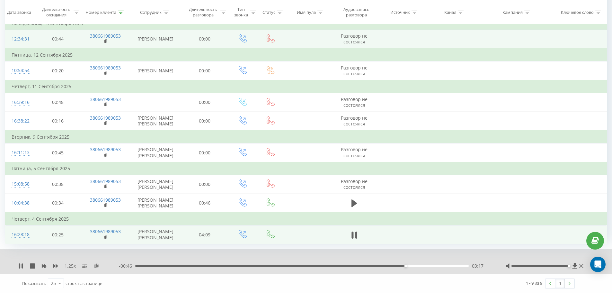
click at [384, 265] on div "03:17" at bounding box center [302, 266] width 334 height 2
click at [384, 265] on div "03:02" at bounding box center [385, 265] width 3 height 3
click at [377, 264] on div "- 01:01 03:01 03:01" at bounding box center [304, 266] width 371 height 6
click at [377, 265] on div "03:01" at bounding box center [302, 266] width 334 height 2
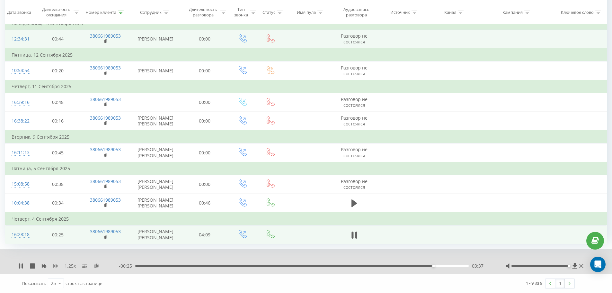
click at [53, 266] on div "1.25 x" at bounding box center [68, 266] width 101 height 6
click at [56, 266] on icon at bounding box center [55, 265] width 5 height 5
click at [440, 267] on div "- 00:24 03:39 03:39" at bounding box center [304, 266] width 371 height 6
click at [440, 266] on div "03:39" at bounding box center [302, 266] width 334 height 2
click at [441, 265] on div "03:43" at bounding box center [442, 265] width 3 height 3
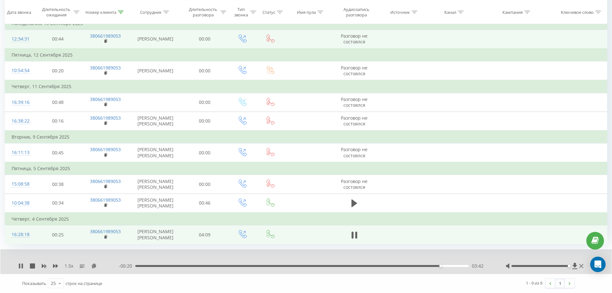
click at [439, 265] on div "03:42" at bounding box center [302, 266] width 334 height 2
click at [436, 266] on div "03:39" at bounding box center [302, 266] width 334 height 2
click at [44, 266] on icon at bounding box center [43, 265] width 5 height 5
click at [54, 264] on icon at bounding box center [55, 266] width 5 height 4
click at [54, 265] on icon at bounding box center [55, 266] width 5 height 4
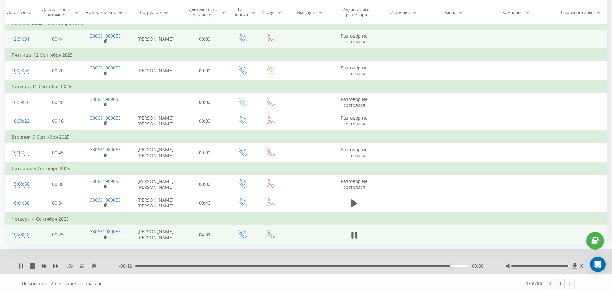
click at [433, 265] on div "03:50" at bounding box center [302, 266] width 334 height 2
click at [428, 264] on div "- 00:18 03:44 03:44" at bounding box center [304, 266] width 371 height 6
click at [430, 265] on div "03:45" at bounding box center [302, 266] width 334 height 2
click at [22, 266] on icon at bounding box center [22, 265] width 1 height 5
